Goal: Task Accomplishment & Management: Use online tool/utility

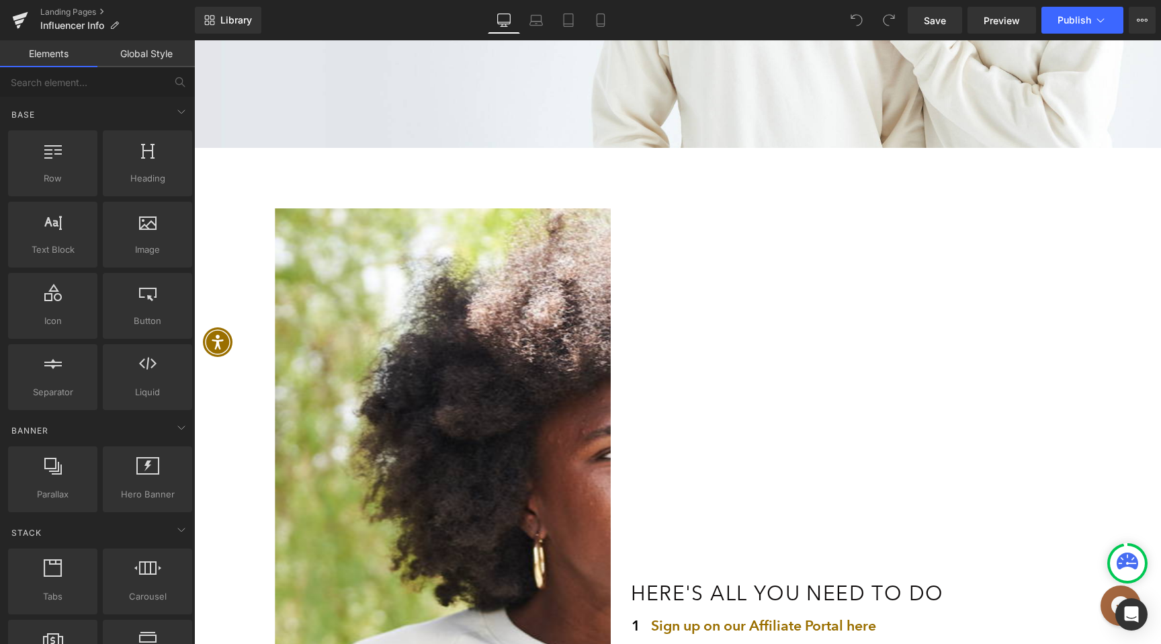
scroll to position [921, 0]
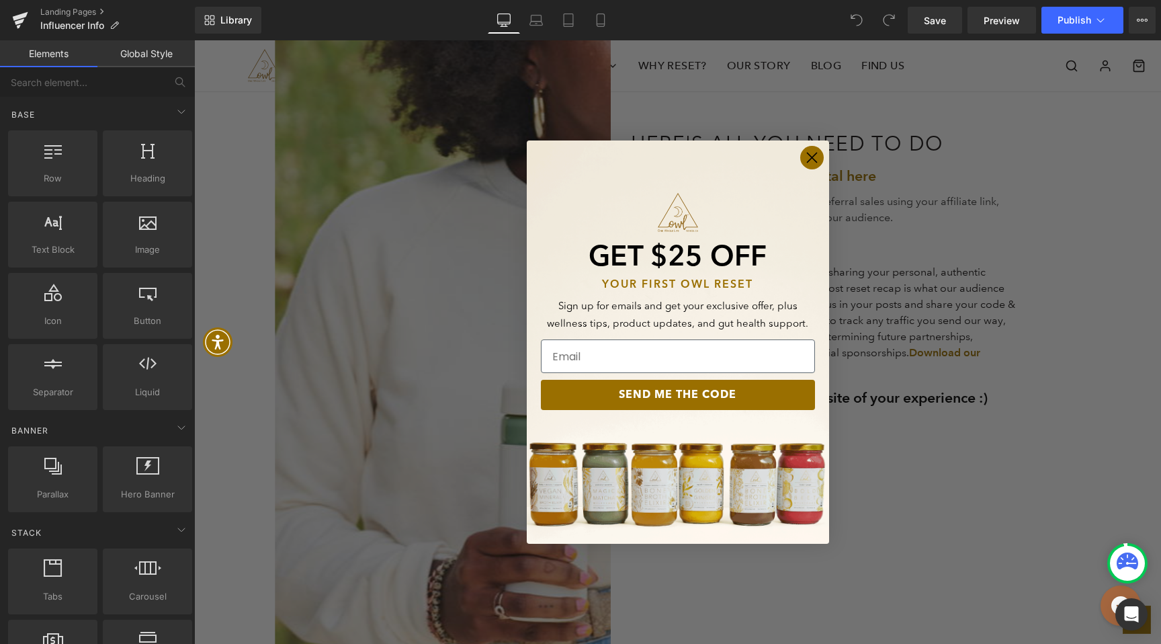
click at [813, 153] on circle "Close dialog" at bounding box center [811, 158] width 22 height 22
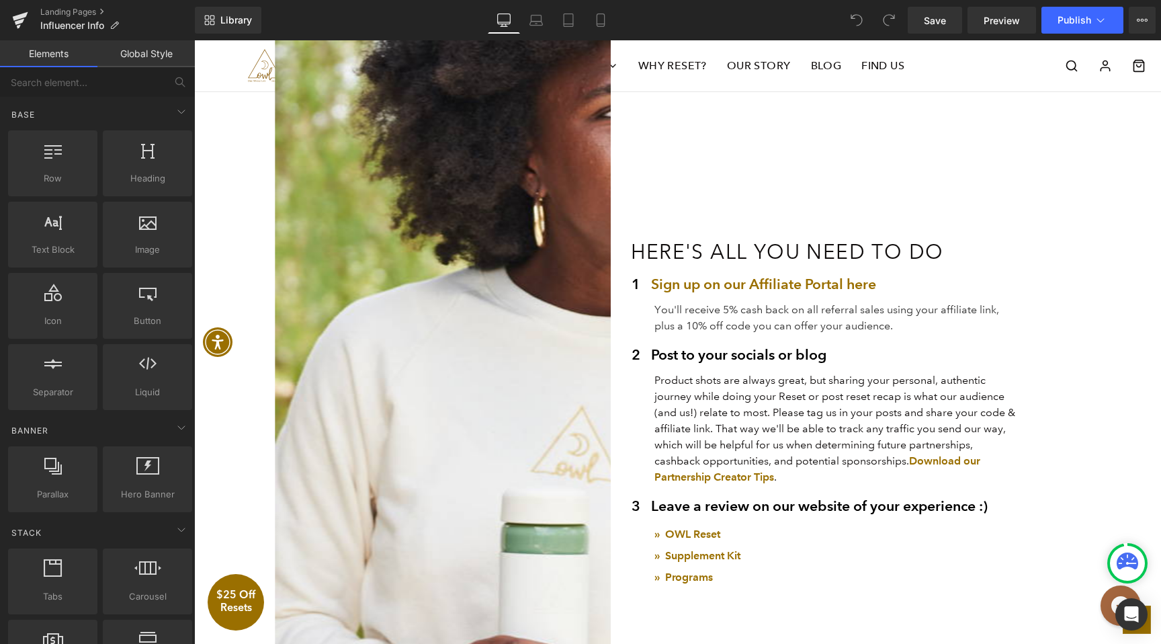
scroll to position [878, 0]
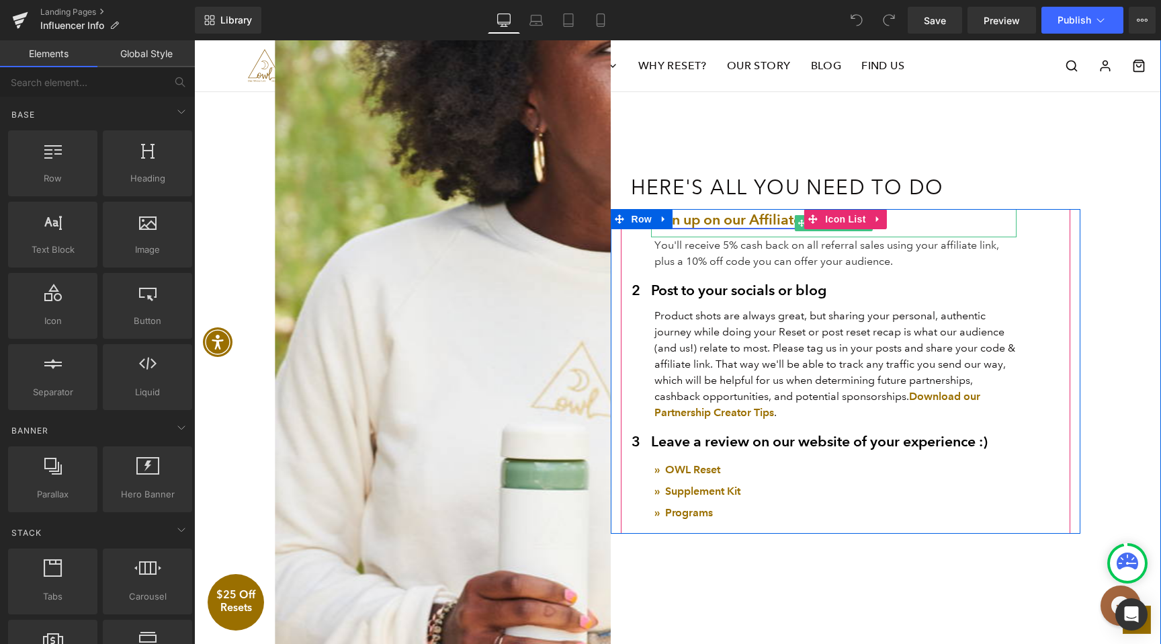
click at [776, 219] on link "Sign up on our Affiliate Portal here" at bounding box center [763, 219] width 225 height 17
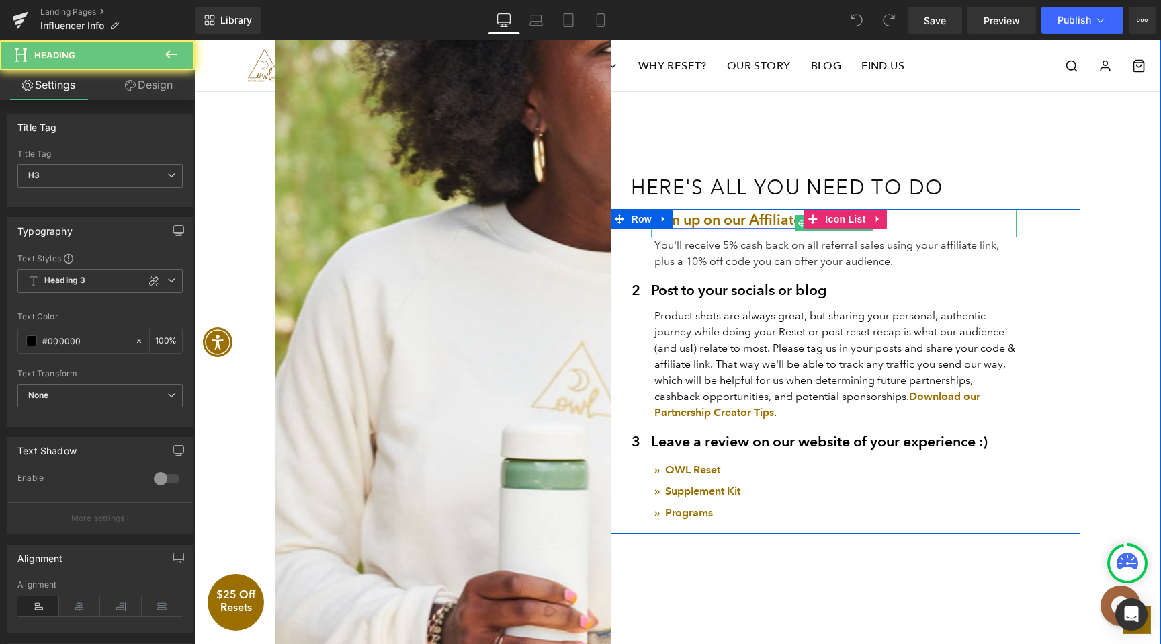
click at [776, 219] on link "Sign up on our Affiliate Portal here" at bounding box center [763, 219] width 225 height 17
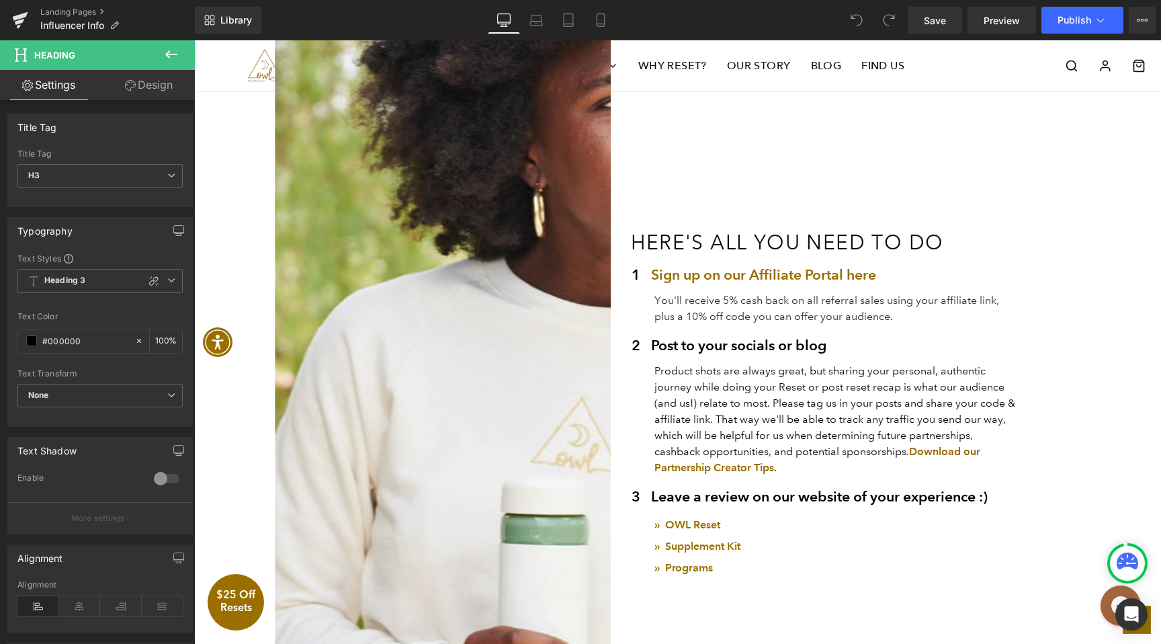
scroll to position [926, 0]
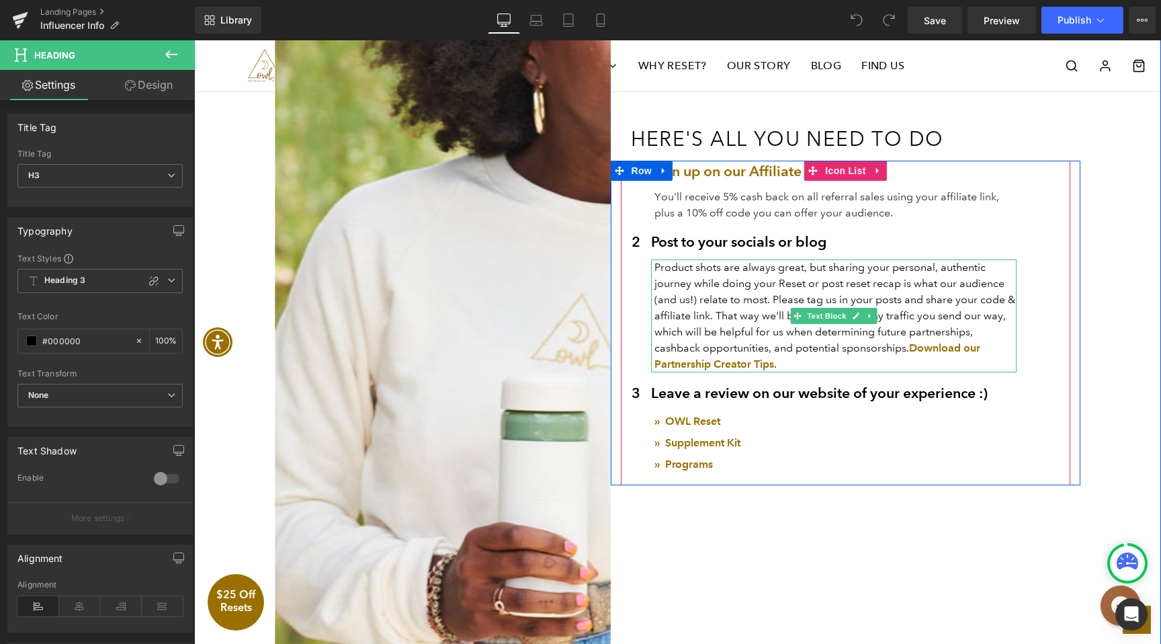
click at [712, 321] on p "Product shots are always great, but sharing your personal, authentic journey wh…" at bounding box center [836, 315] width 363 height 113
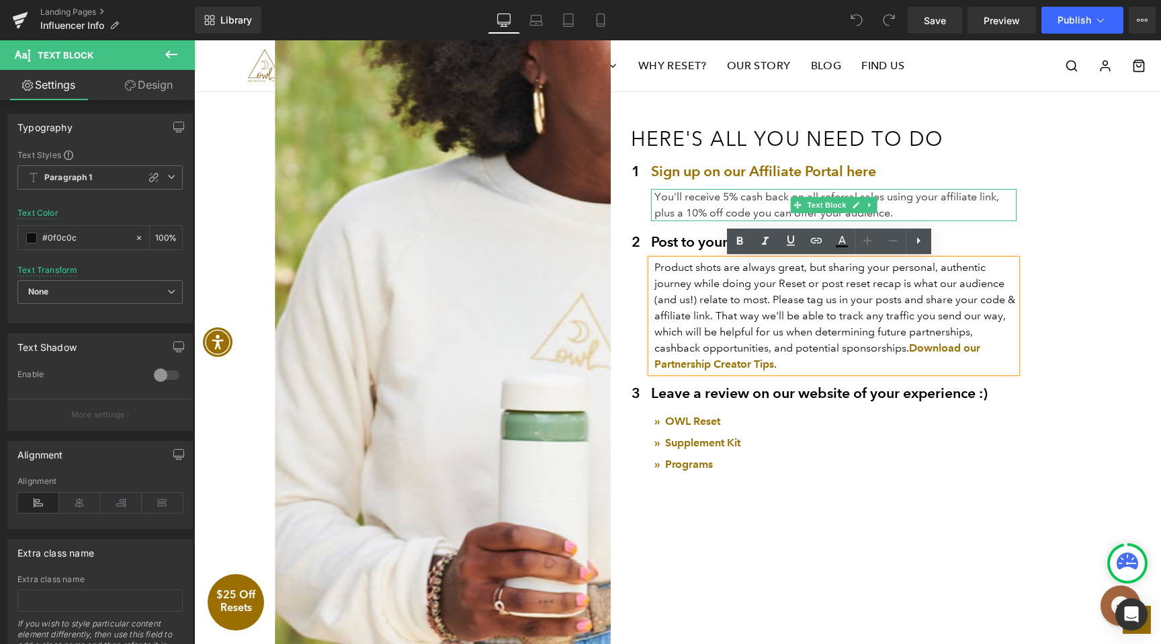
click at [673, 204] on p "You'll receive 5% cash back on all referral sales using your affiliate link, pl…" at bounding box center [836, 205] width 363 height 32
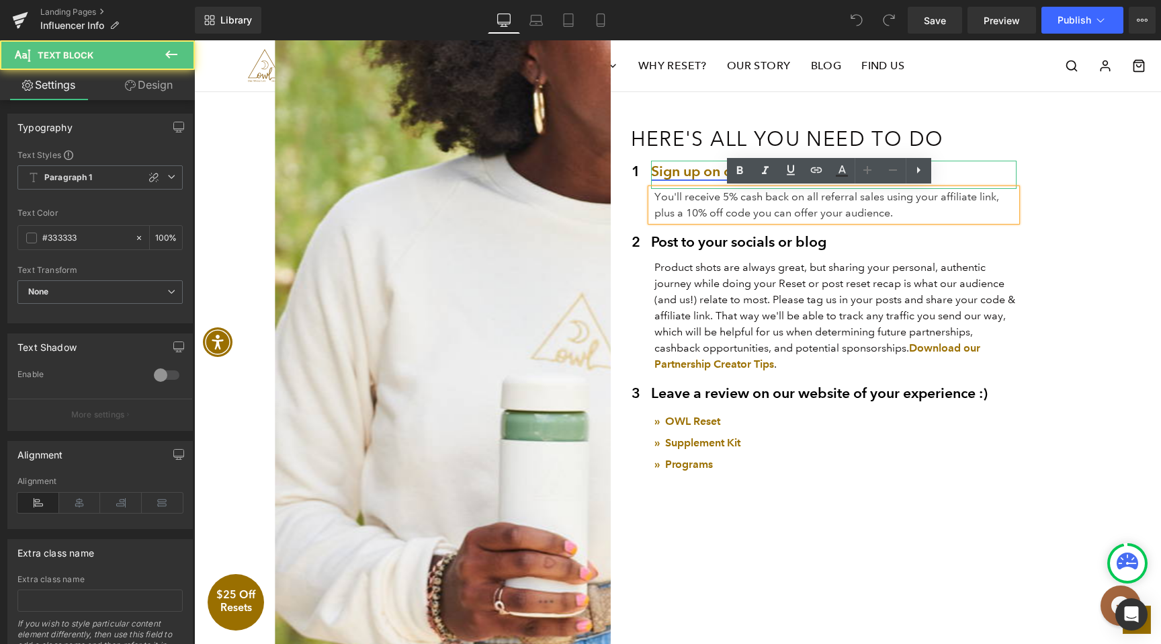
click at [692, 167] on link "Sign up on our Affiliate Portal here" at bounding box center [763, 171] width 225 height 17
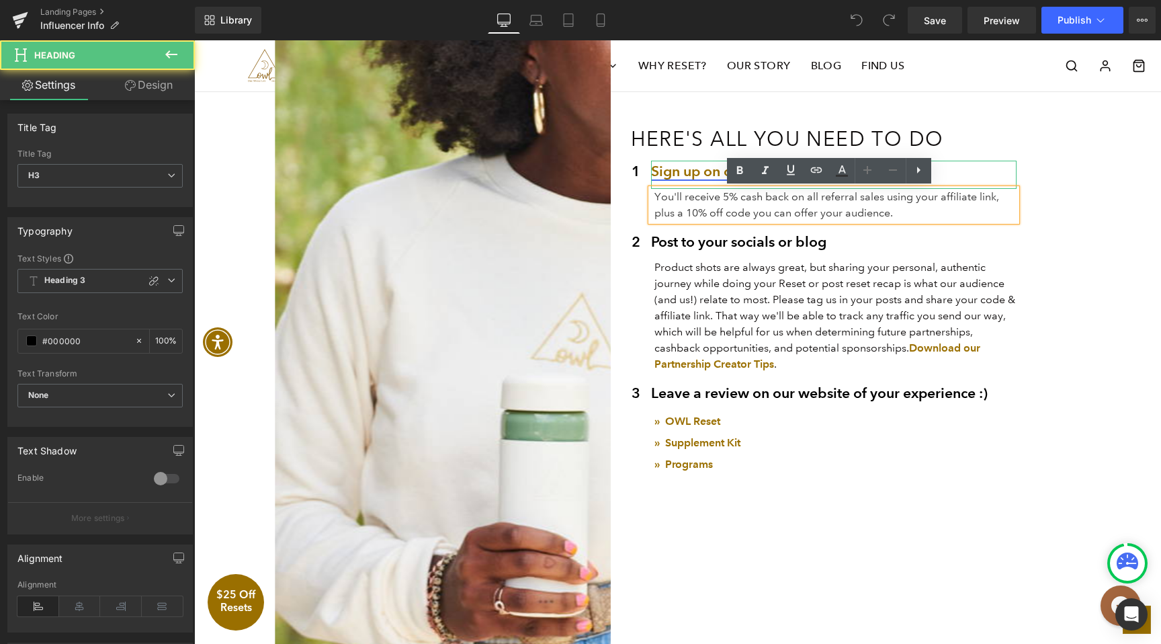
click at [692, 168] on link "Sign up on our Affiliate Portal here" at bounding box center [763, 171] width 225 height 17
click at [692, 169] on link "Sign up on our Affiliate Portal here" at bounding box center [763, 171] width 225 height 17
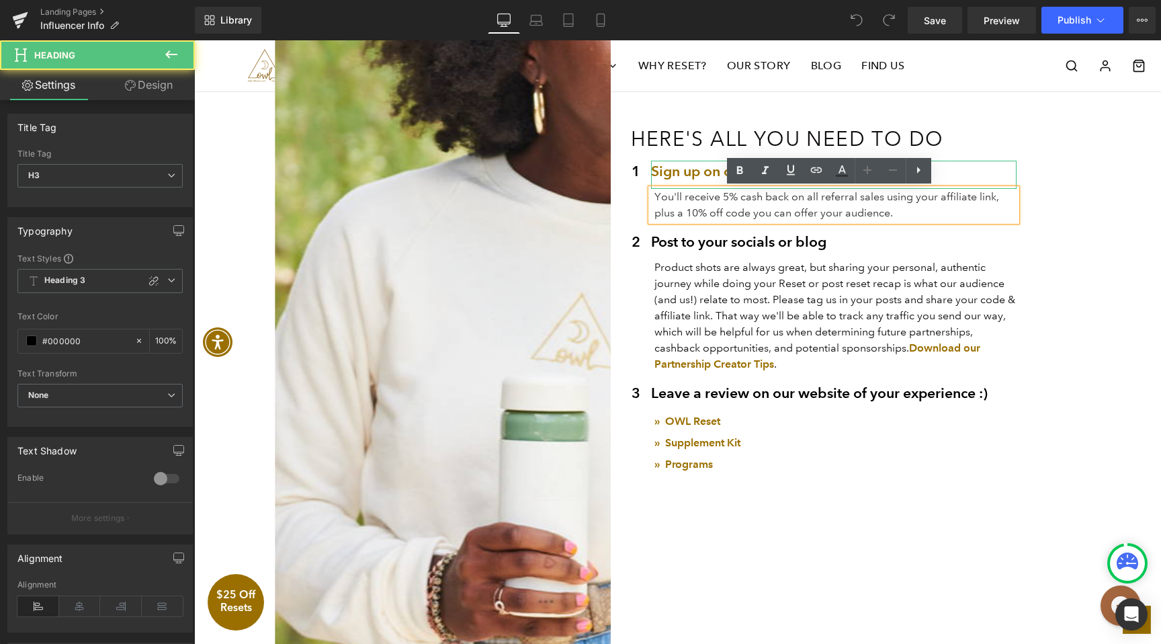
click at [948, 167] on h3 "Sign up on our Affiliate Portal here" at bounding box center [834, 172] width 366 height 22
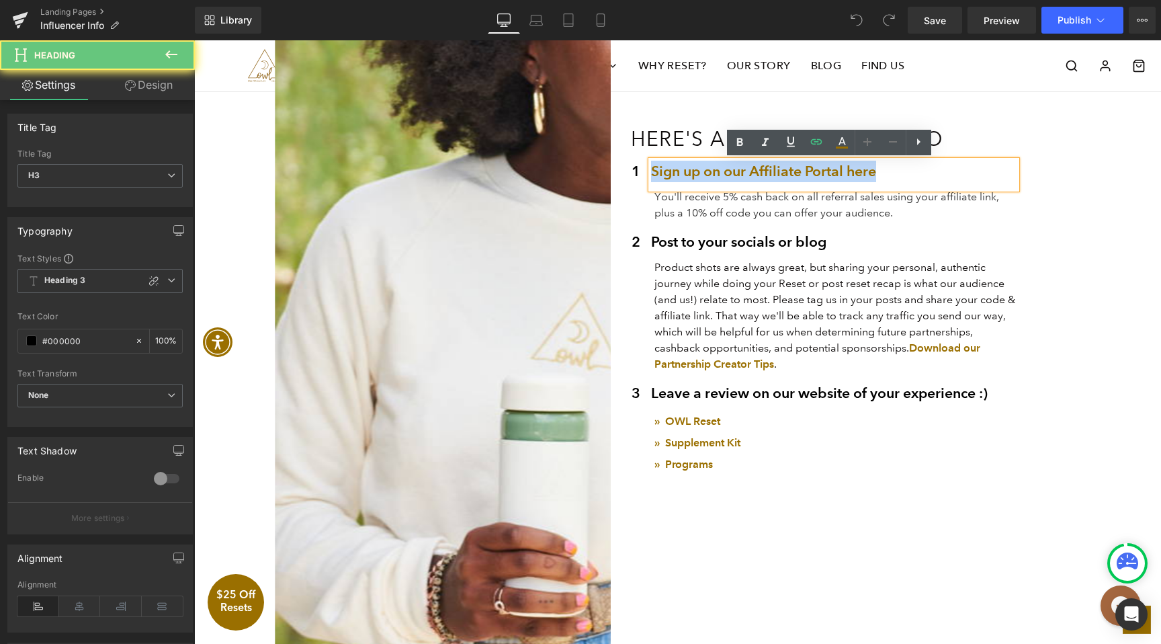
click at [948, 167] on h3 "Sign up on our Affiliate Portal here" at bounding box center [834, 172] width 366 height 22
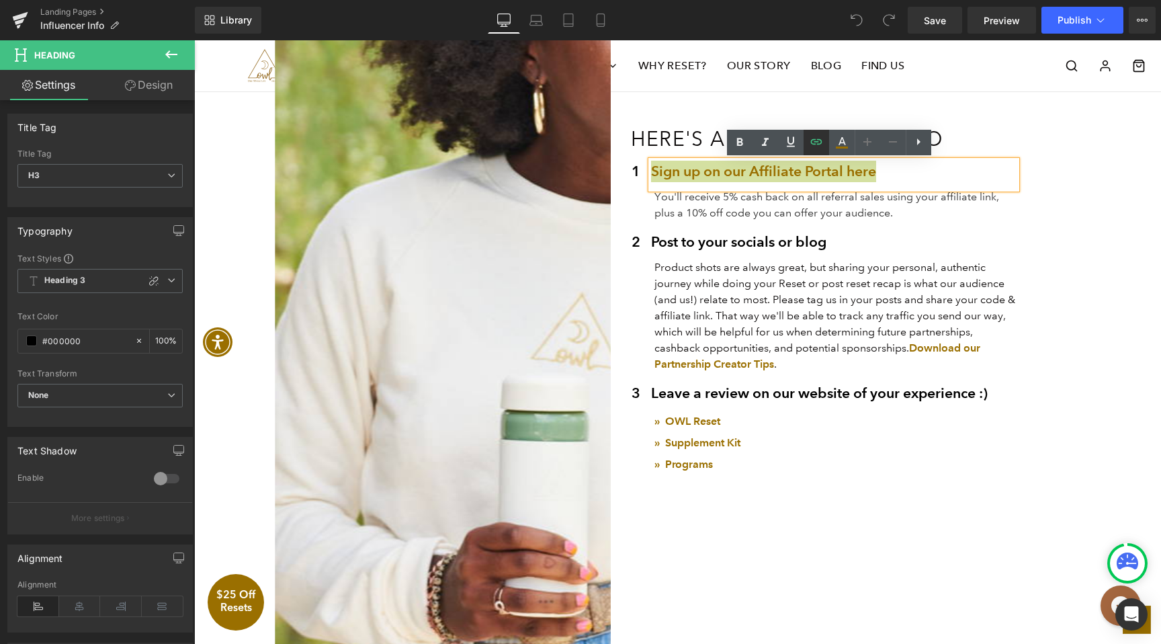
click at [0, 0] on link at bounding box center [0, 0] width 0 height 0
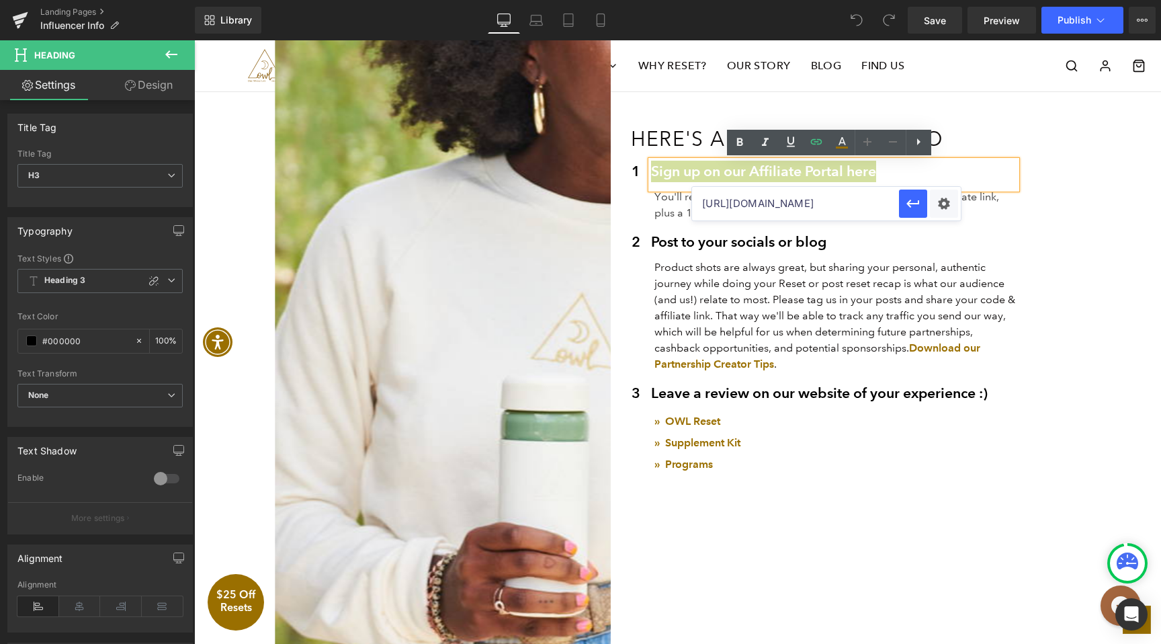
click at [819, 208] on input "[URL][DOMAIN_NAME]" at bounding box center [795, 204] width 207 height 34
paste input "[DOMAIN_NAME][URL]"
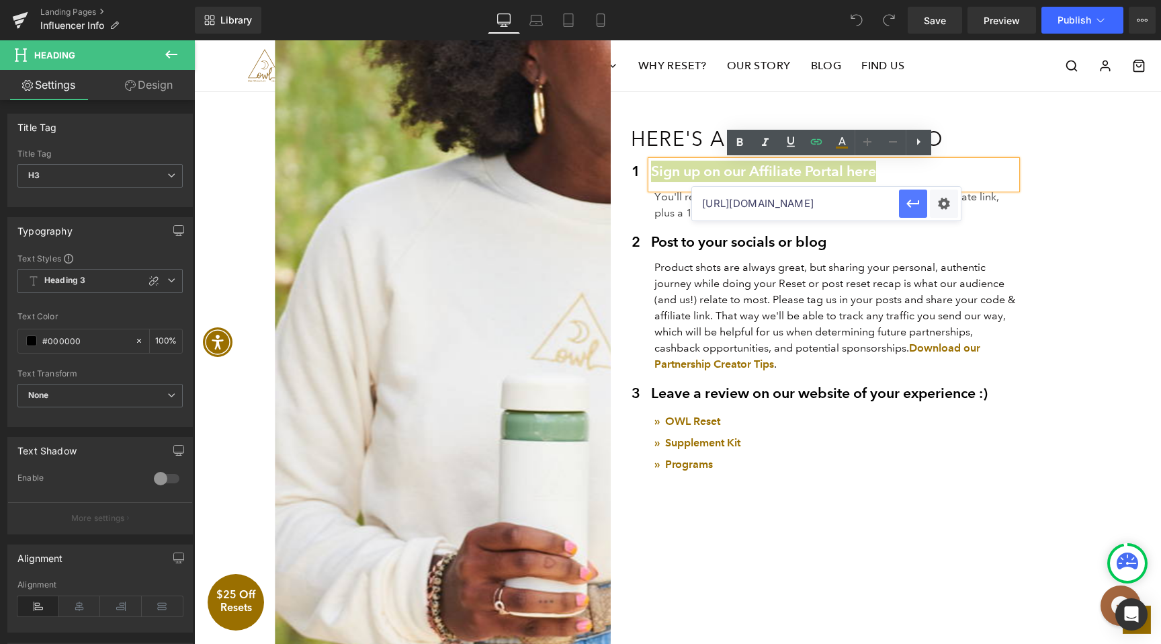
type input "[URL][DOMAIN_NAME]"
click at [913, 198] on icon "button" at bounding box center [913, 204] width 16 height 16
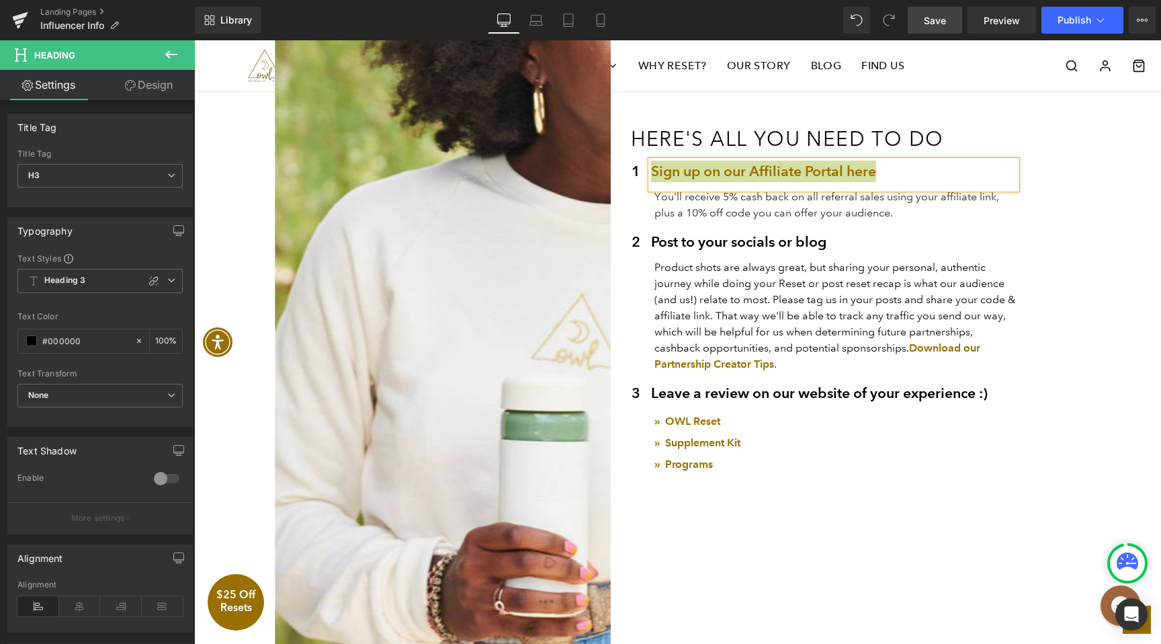
click at [950, 24] on link "Save" at bounding box center [935, 20] width 54 height 27
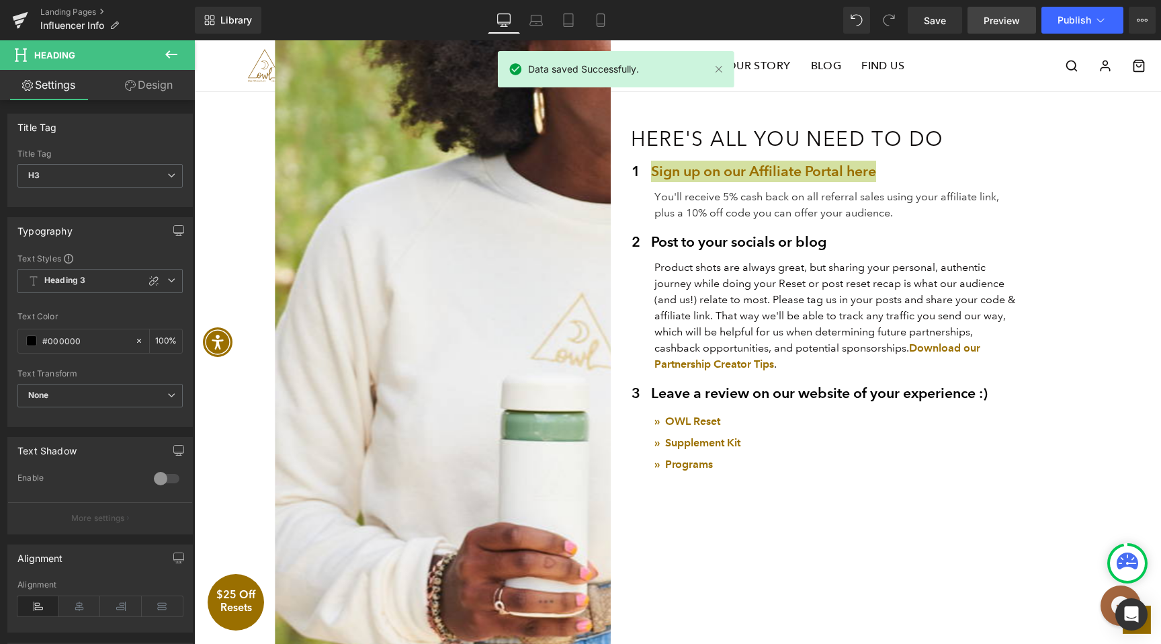
click at [1005, 17] on span "Preview" at bounding box center [1002, 20] width 36 height 14
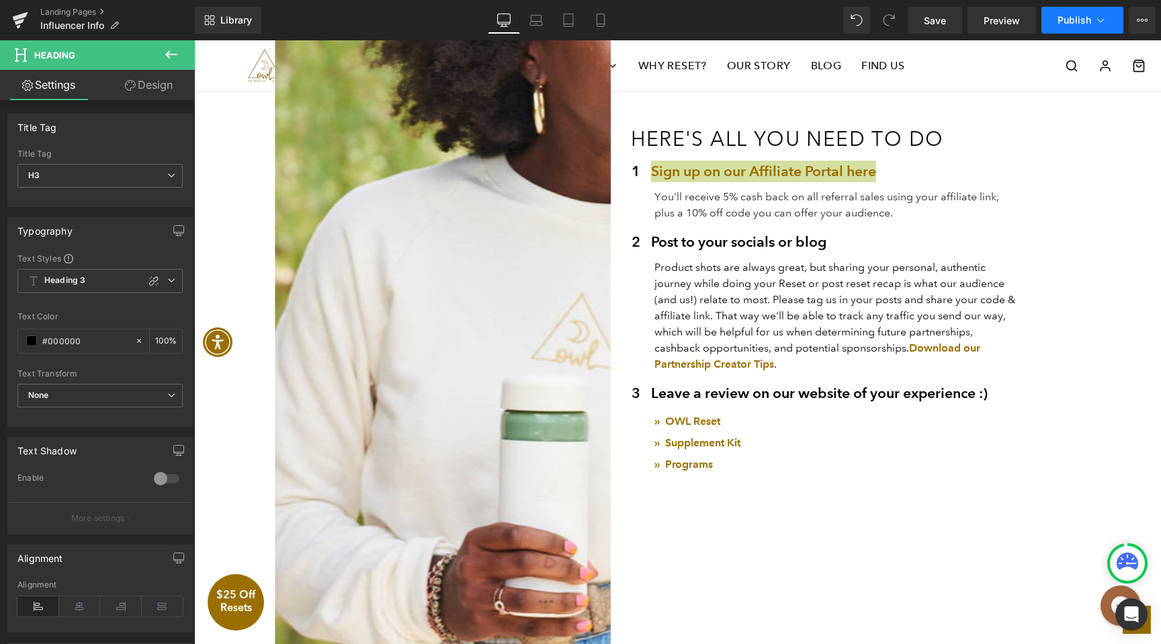
click at [1071, 19] on span "Publish" at bounding box center [1075, 20] width 34 height 11
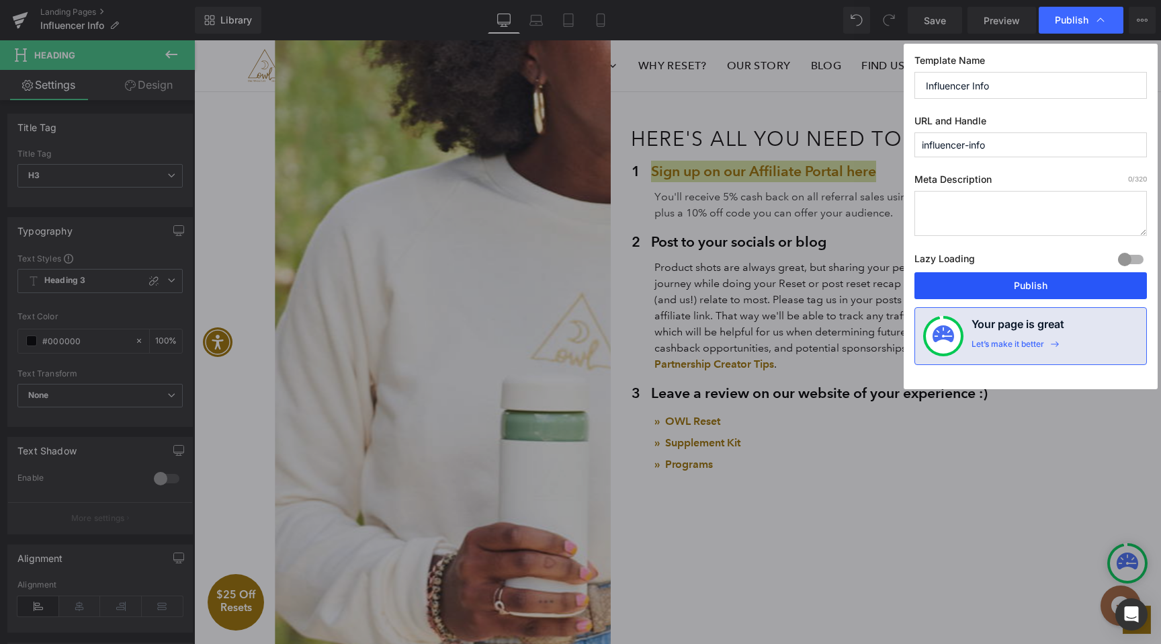
click at [1036, 294] on button "Publish" at bounding box center [1031, 285] width 233 height 27
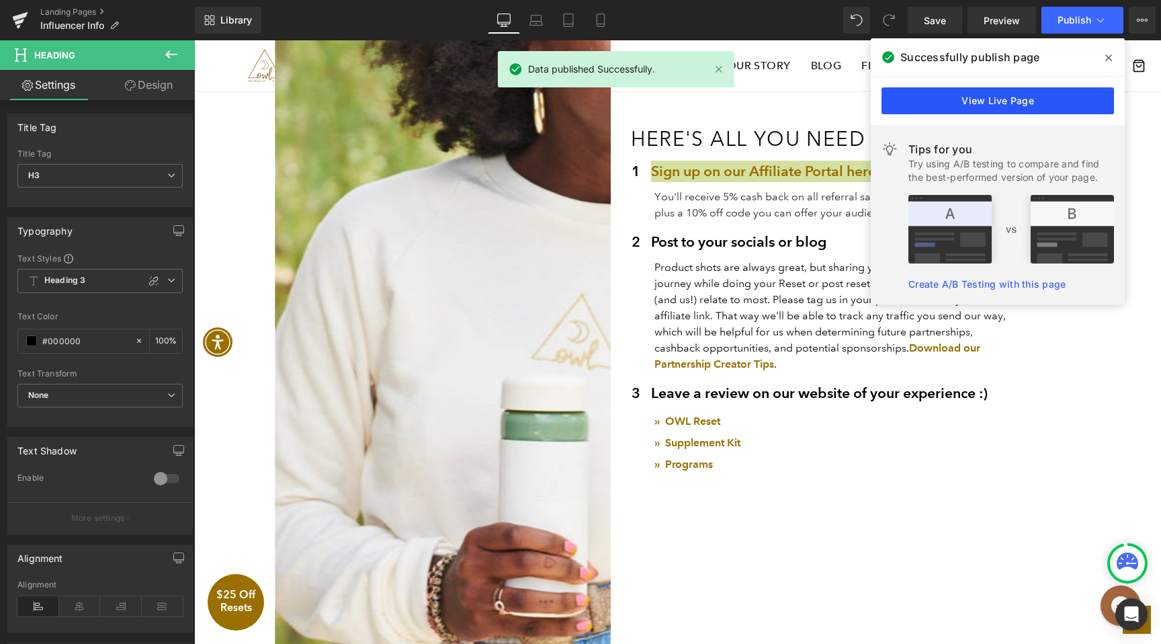
click at [1021, 98] on link "View Live Page" at bounding box center [998, 100] width 233 height 27
